Goal: Task Accomplishment & Management: Manage account settings

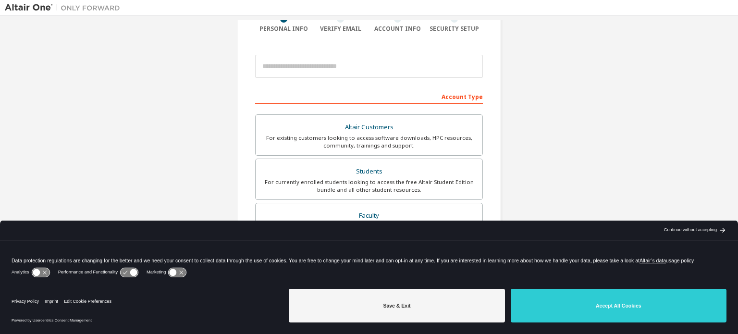
scroll to position [86, 0]
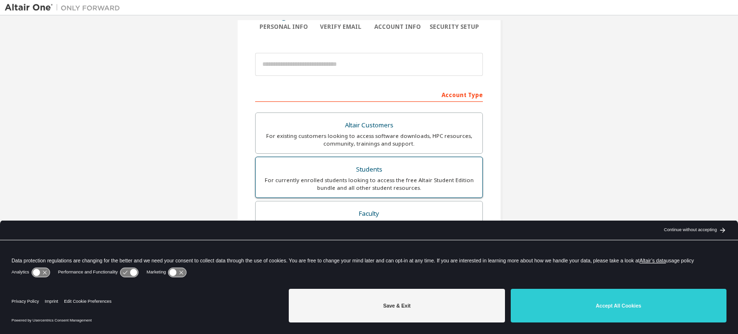
click at [436, 171] on div "Students" at bounding box center [368, 169] width 215 height 13
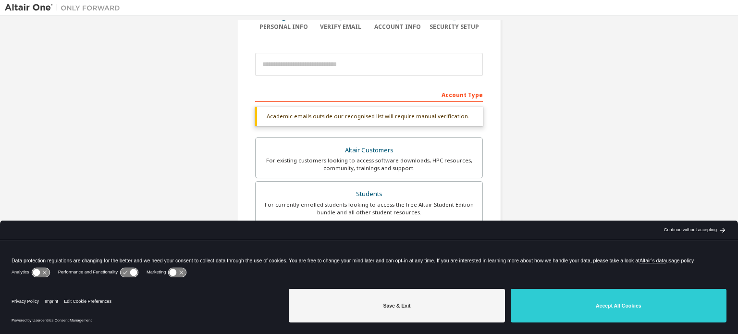
click at [364, 95] on div "Account Type" at bounding box center [369, 93] width 228 height 15
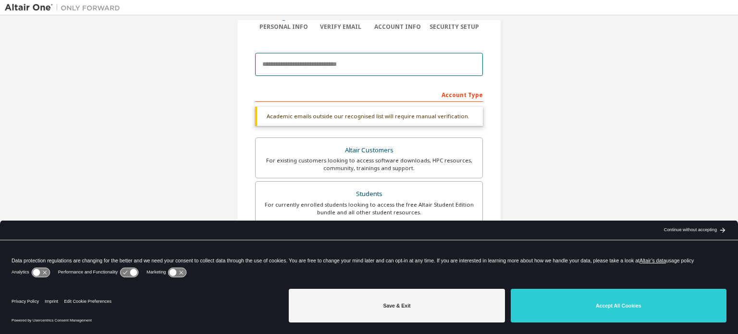
click at [377, 66] on input "email" at bounding box center [369, 64] width 228 height 23
type input "**********"
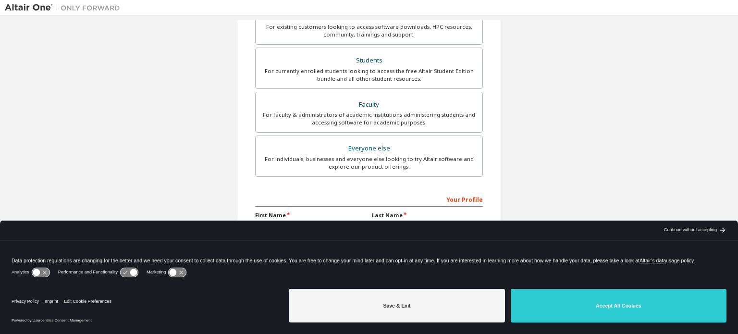
scroll to position [225, 0]
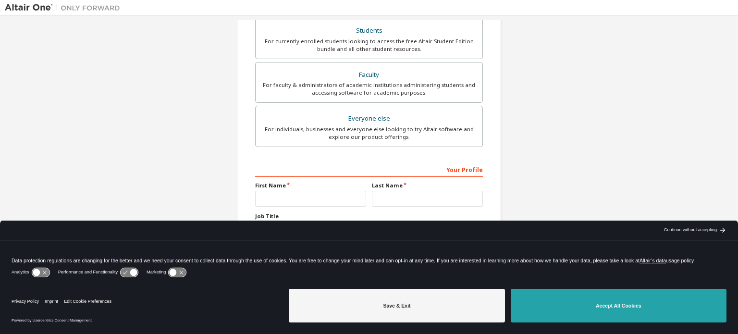
click at [557, 303] on button "Accept All Cookies" at bounding box center [618, 306] width 216 height 34
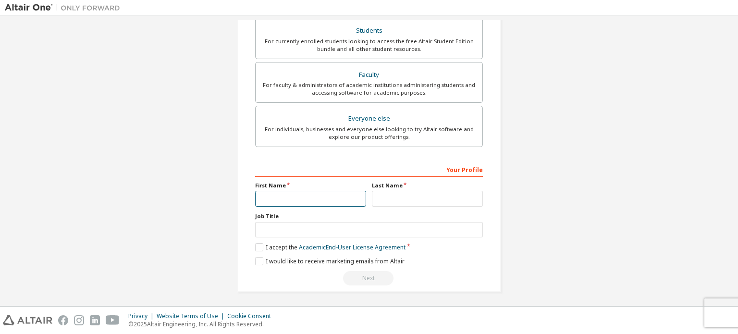
click at [294, 198] on input "text" at bounding box center [310, 199] width 111 height 16
type input "*******"
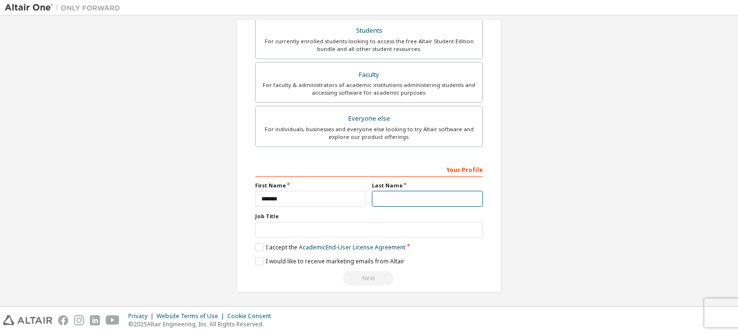
type input "********"
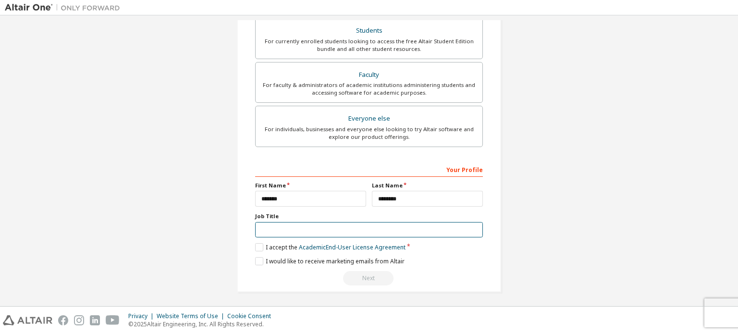
click at [326, 227] on input "text" at bounding box center [369, 230] width 228 height 16
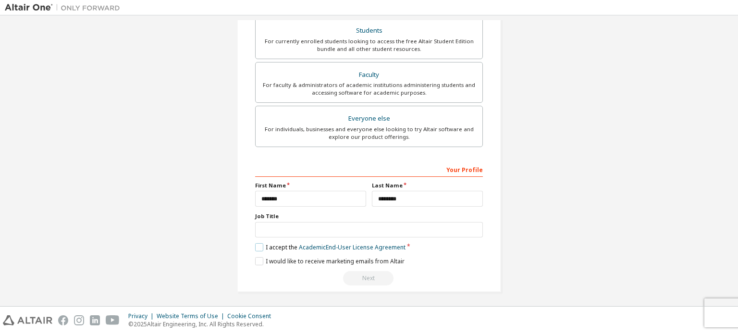
click at [257, 244] on label "I accept the Academic End-User License Agreement" at bounding box center [330, 247] width 150 height 8
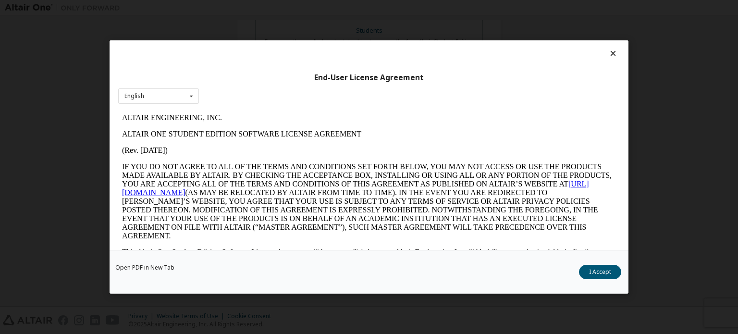
scroll to position [0, 0]
click at [599, 269] on button "I Accept" at bounding box center [600, 272] width 42 height 14
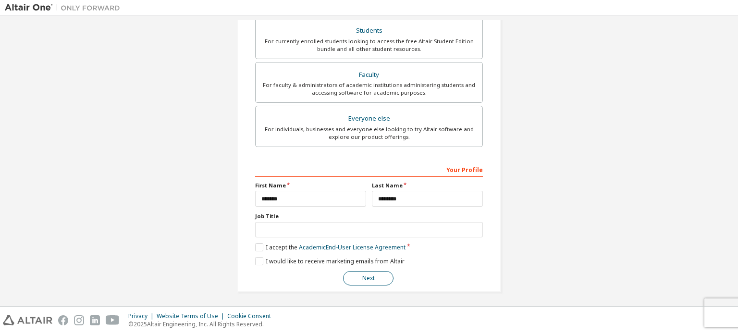
click at [366, 278] on button "Next" at bounding box center [368, 278] width 50 height 14
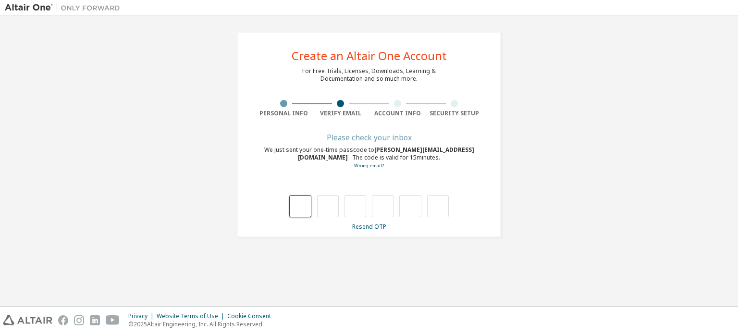
type input "*"
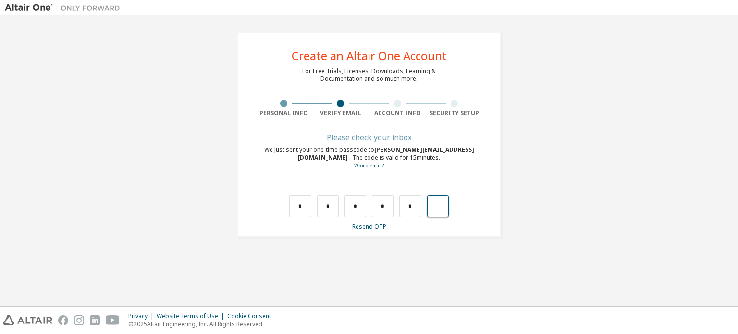
type input "*"
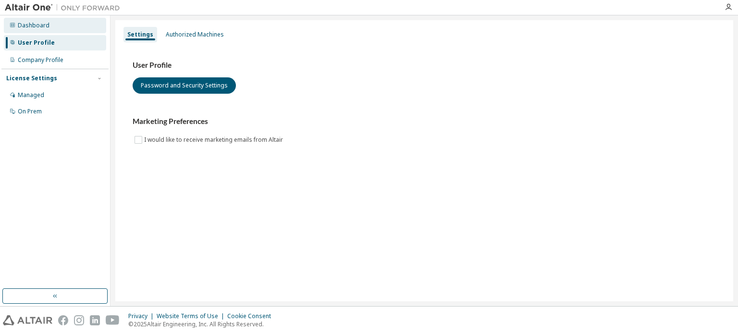
click at [23, 26] on div "Dashboard" at bounding box center [34, 26] width 32 height 8
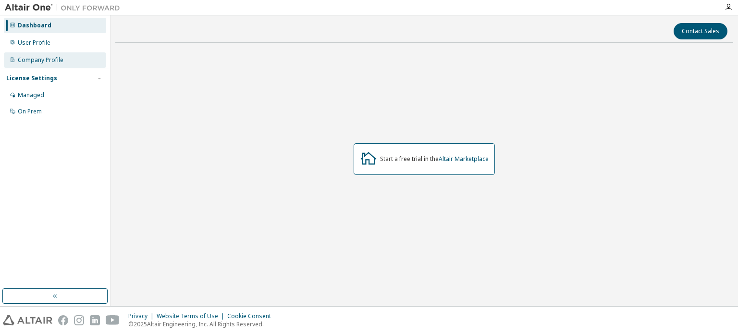
click at [73, 59] on div "Company Profile" at bounding box center [55, 59] width 102 height 15
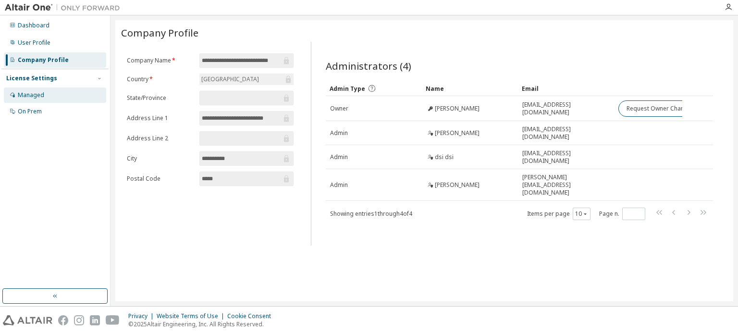
click at [45, 94] on div "Managed" at bounding box center [55, 94] width 102 height 15
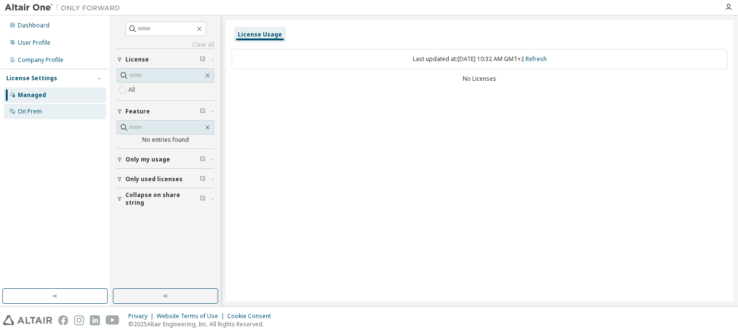
click at [45, 113] on div "On Prem" at bounding box center [55, 111] width 102 height 15
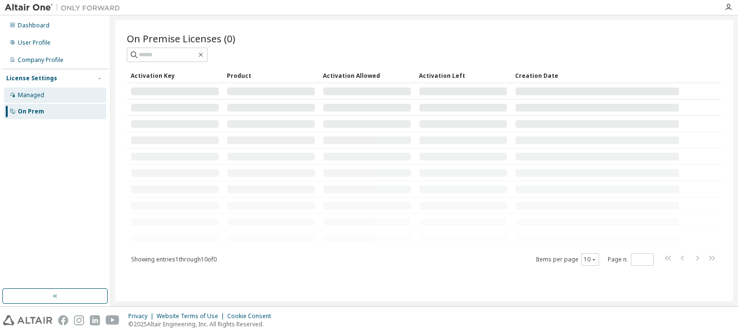
click at [57, 95] on div "Managed" at bounding box center [55, 94] width 102 height 15
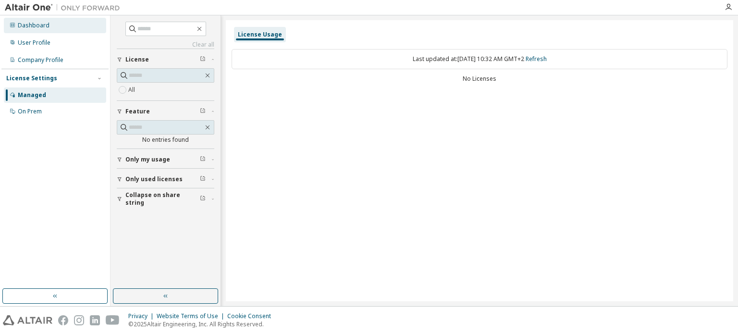
click at [41, 25] on div "Dashboard" at bounding box center [34, 26] width 32 height 8
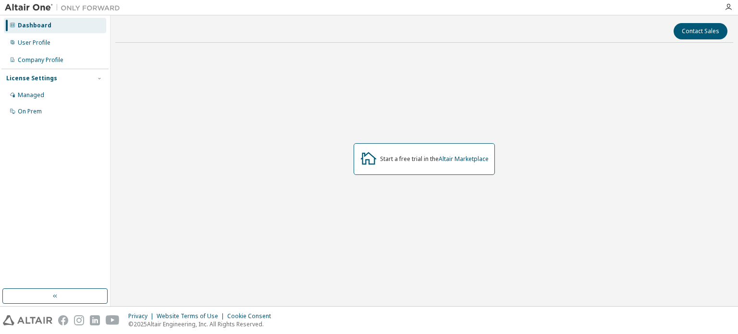
click at [432, 158] on div "Start a free trial in the Altair Marketplace" at bounding box center [434, 159] width 109 height 8
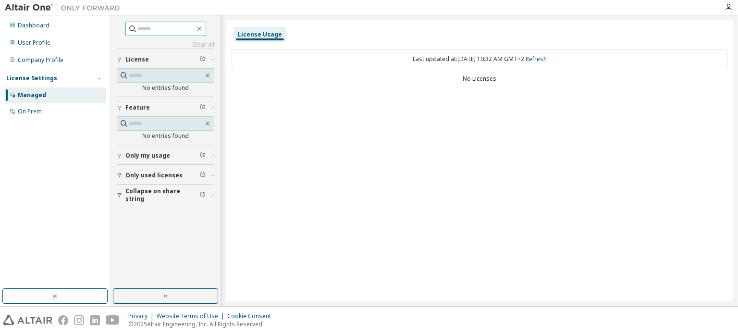
click at [146, 24] on input "text" at bounding box center [166, 29] width 58 height 10
click at [144, 26] on input "text" at bounding box center [166, 29] width 58 height 10
click at [177, 78] on input "text" at bounding box center [166, 76] width 74 height 10
click at [65, 109] on div "On Prem" at bounding box center [55, 111] width 102 height 15
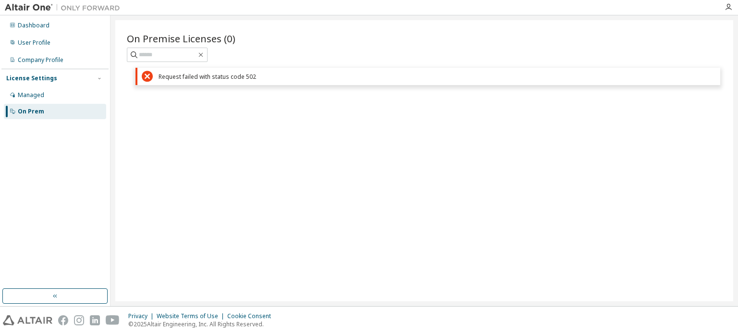
click at [26, 0] on div at bounding box center [62, 7] width 125 height 15
click at [26, 7] on img at bounding box center [65, 8] width 120 height 10
click at [76, 7] on img at bounding box center [65, 8] width 120 height 10
click at [726, 14] on div at bounding box center [369, 7] width 738 height 15
click at [726, 9] on icon "button" at bounding box center [728, 7] width 8 height 8
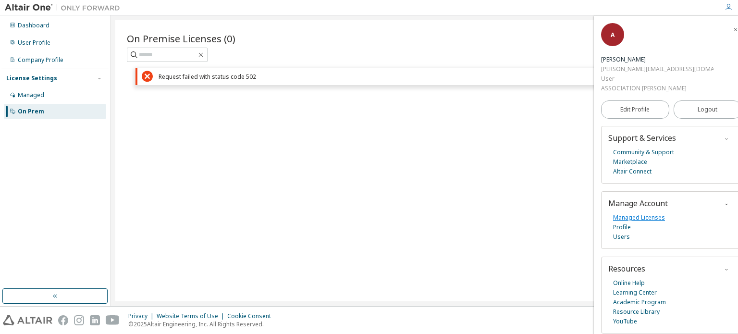
click at [654, 213] on link "Managed Licenses" at bounding box center [639, 218] width 52 height 10
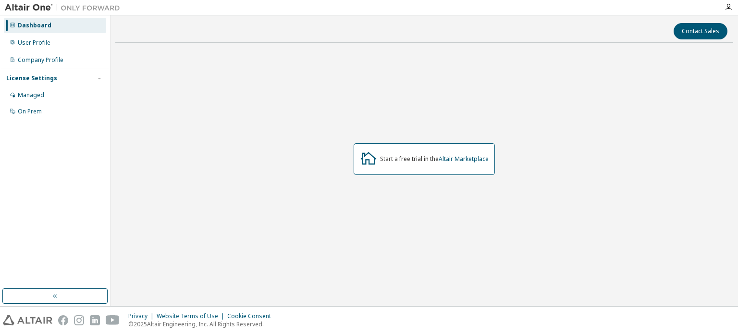
click at [730, 1] on div at bounding box center [727, 7] width 19 height 14
click at [728, 5] on icon "button" at bounding box center [728, 7] width 8 height 8
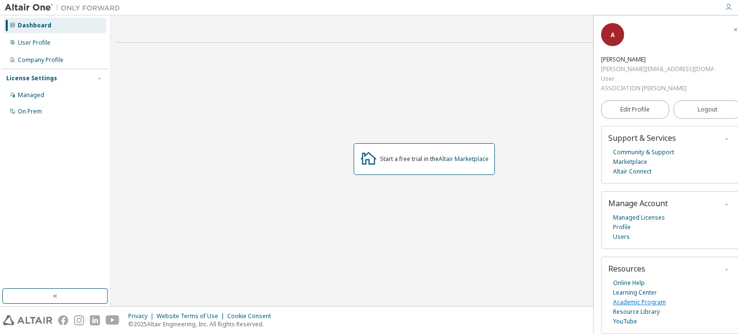
click at [657, 297] on link "Academic Program" at bounding box center [639, 302] width 53 height 10
